Goal: Task Accomplishment & Management: Manage account settings

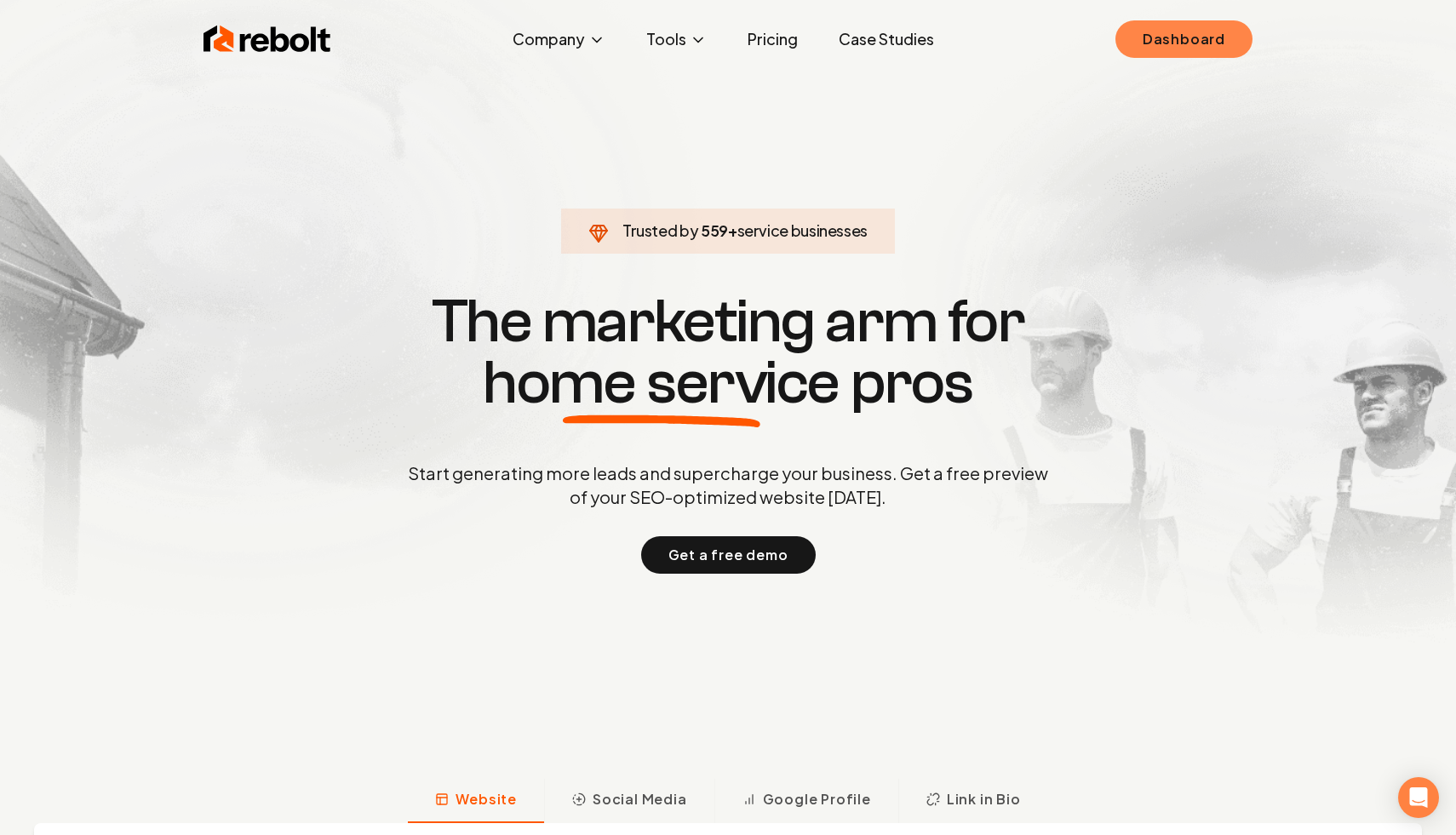
click at [1169, 35] on link "Dashboard" at bounding box center [1184, 39] width 137 height 37
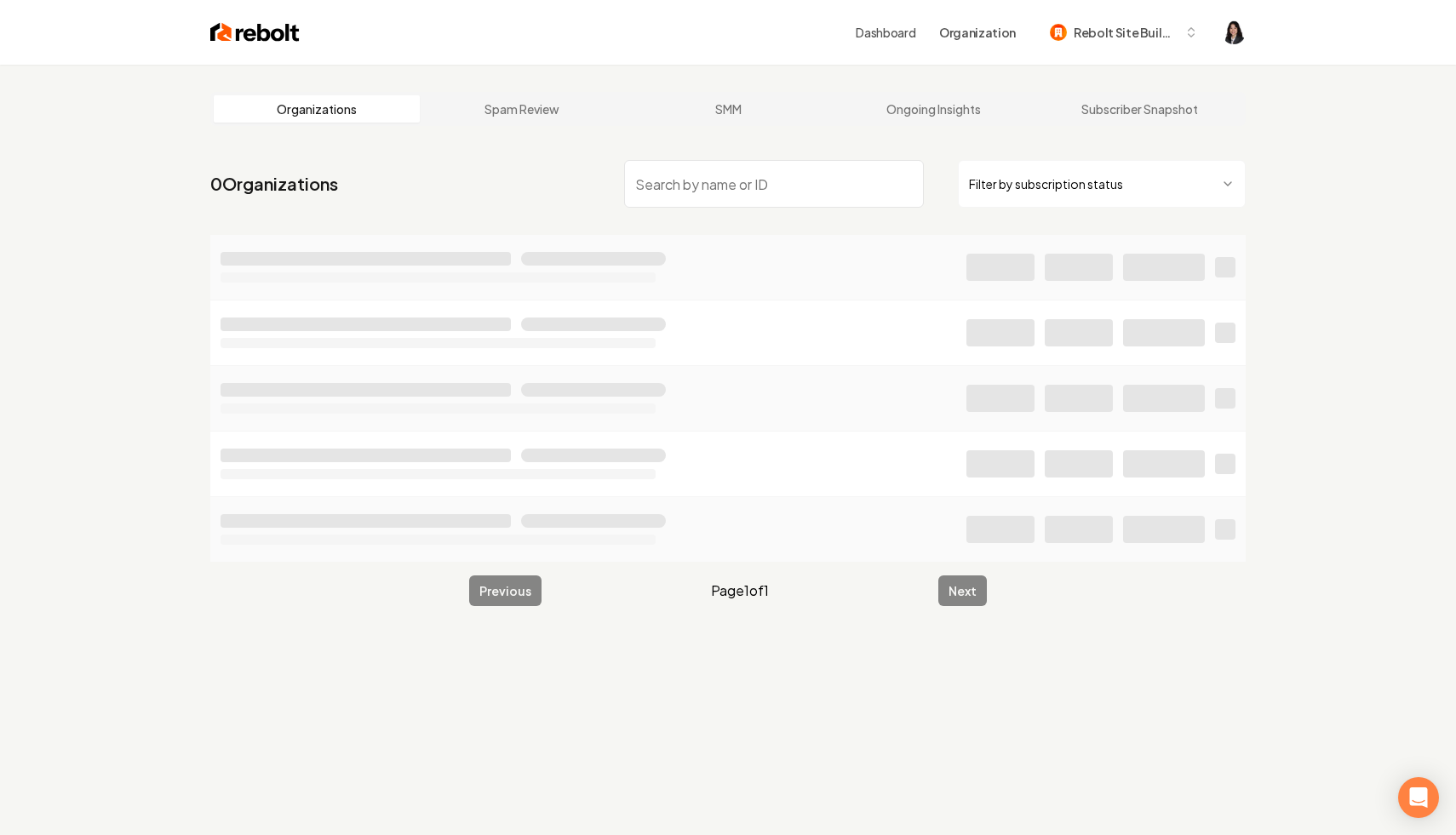
click at [1022, 189] on html "Dashboard Organization Rebolt Site Builder Organizations Spam Review SMM Ongoin…" at bounding box center [728, 418] width 1456 height 835
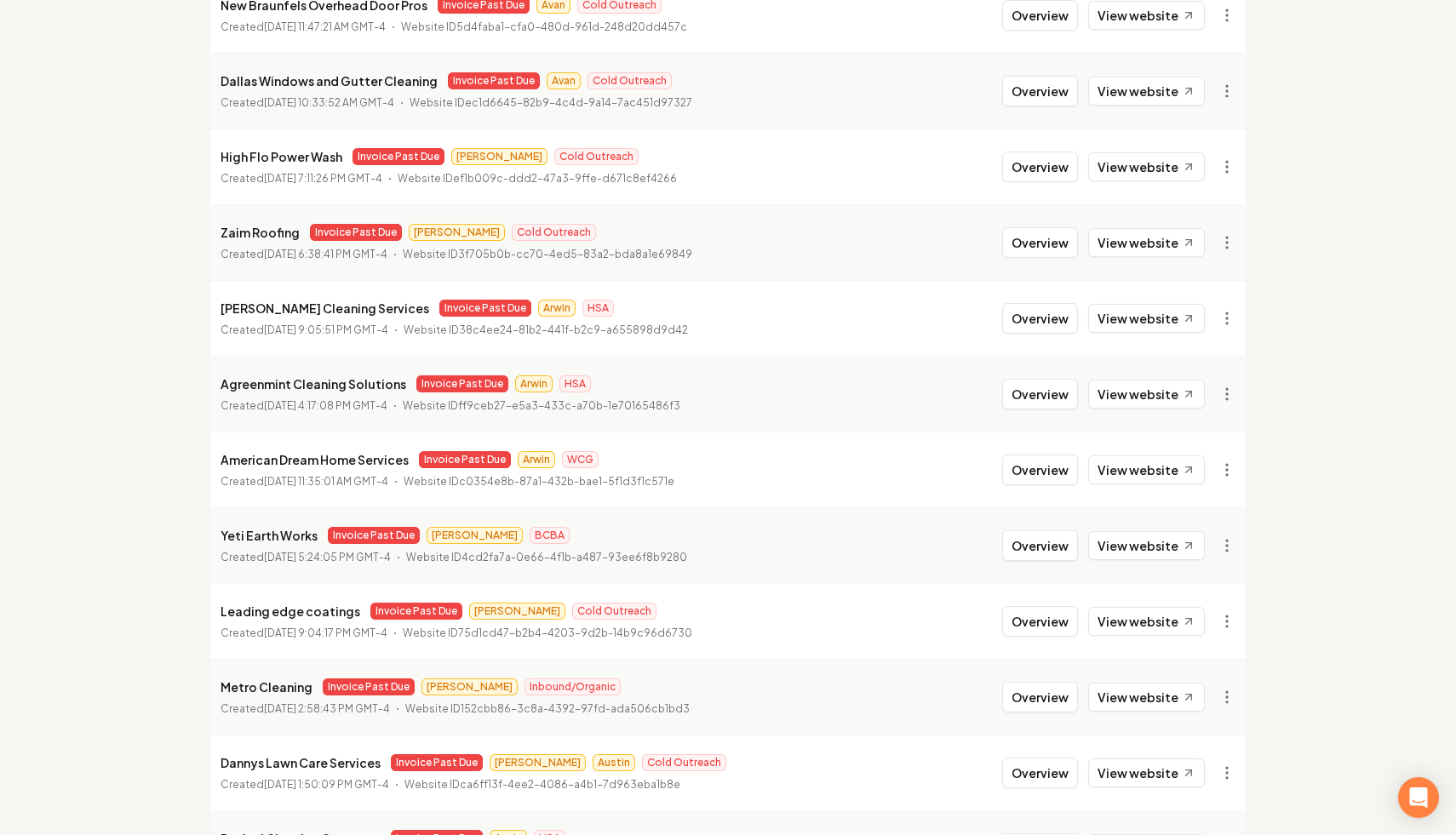
scroll to position [990, 0]
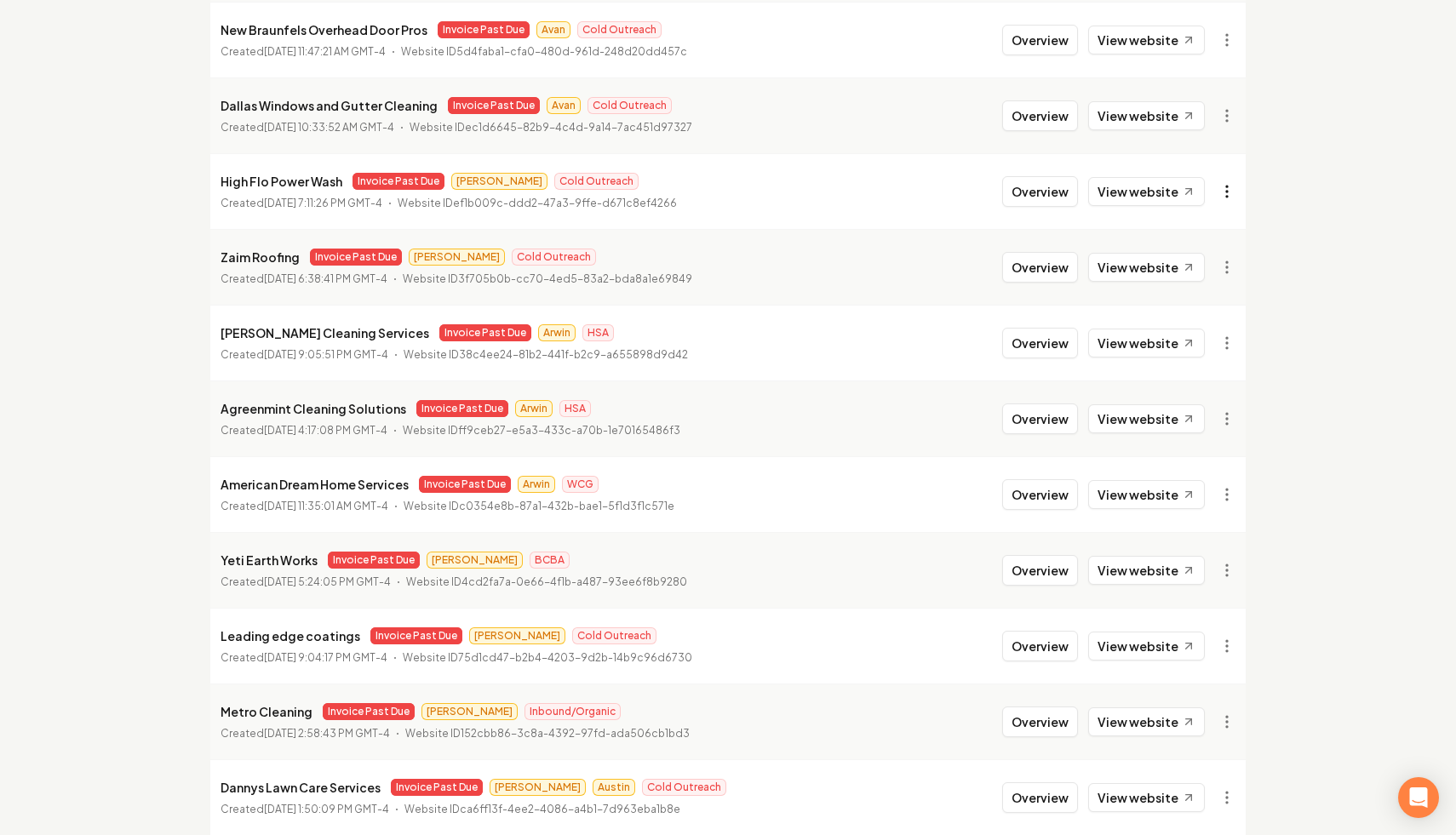
click at [1185, 339] on link "View in Stripe" at bounding box center [1186, 339] width 109 height 27
